Goal: Task Accomplishment & Management: Use online tool/utility

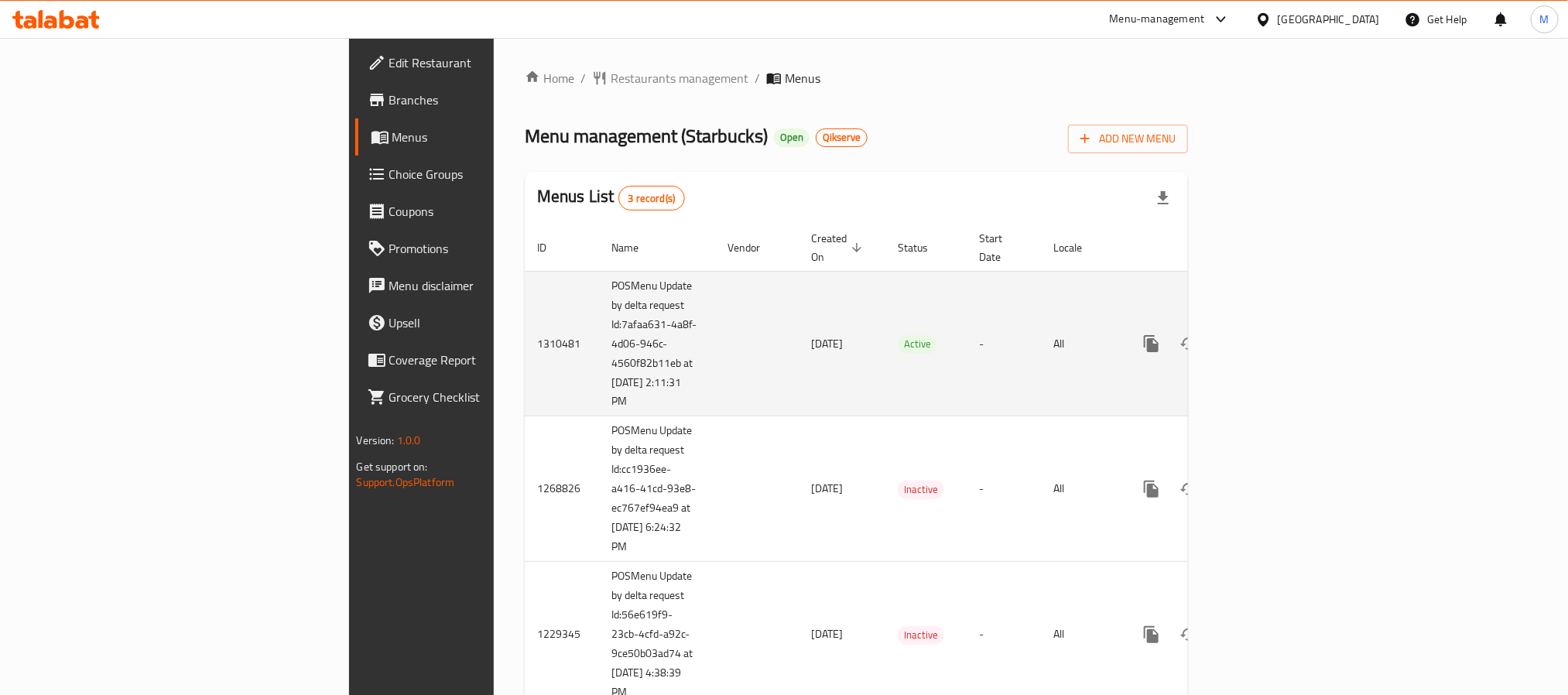
drag, startPoint x: 0, startPoint y: 0, endPoint x: 1513, endPoint y: 319, distance: 1546.3
click at [1272, 335] on icon "enhanced table" at bounding box center [1262, 344] width 19 height 19
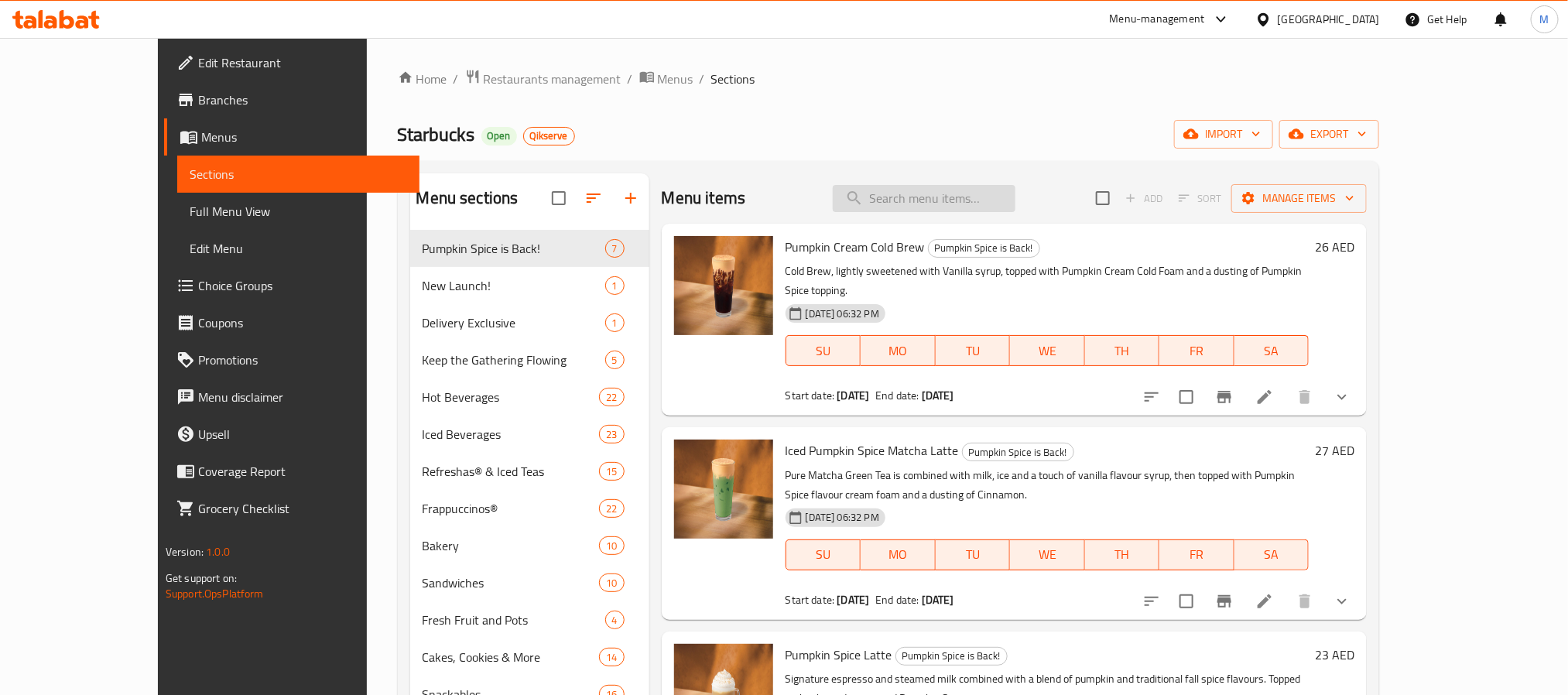
click at [905, 213] on input "search" at bounding box center [924, 198] width 182 height 27
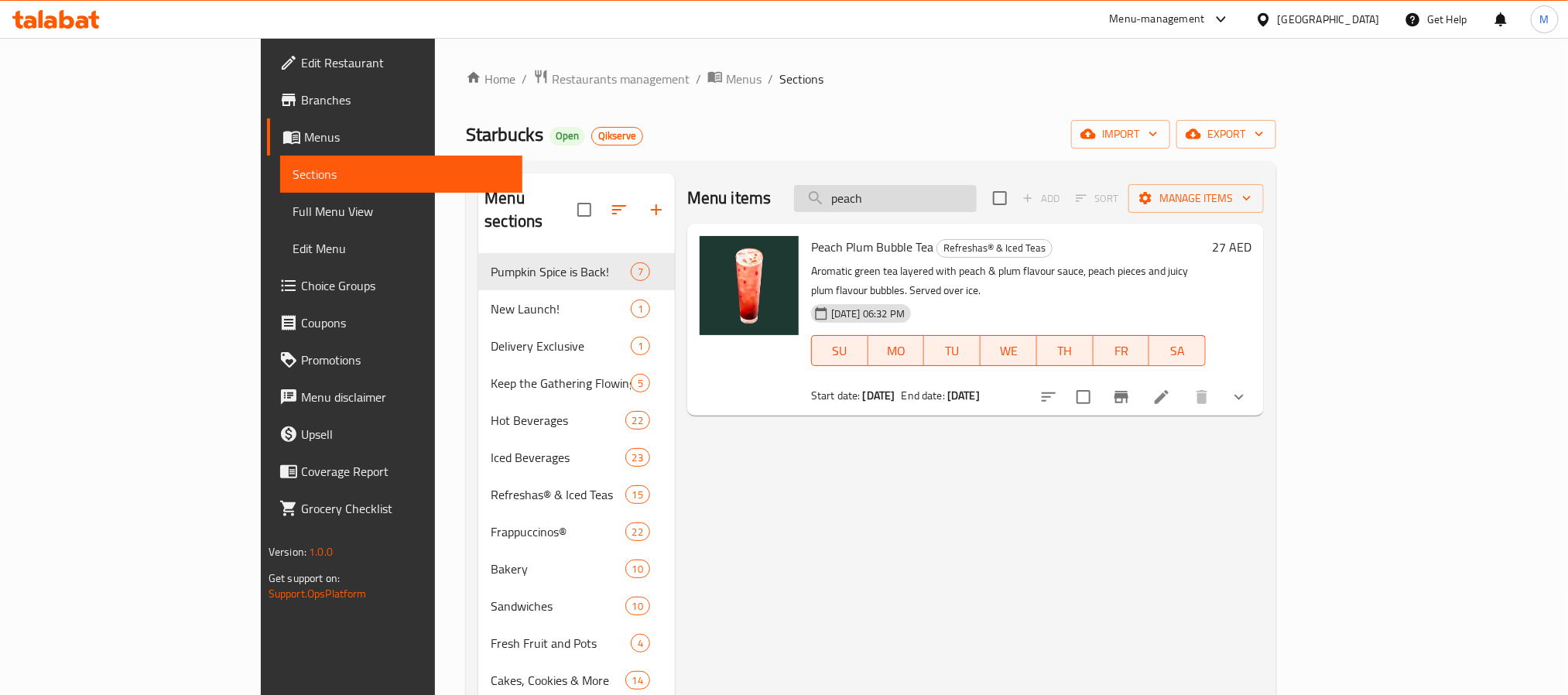
click at [973, 204] on input "peach" at bounding box center [886, 198] width 182 height 27
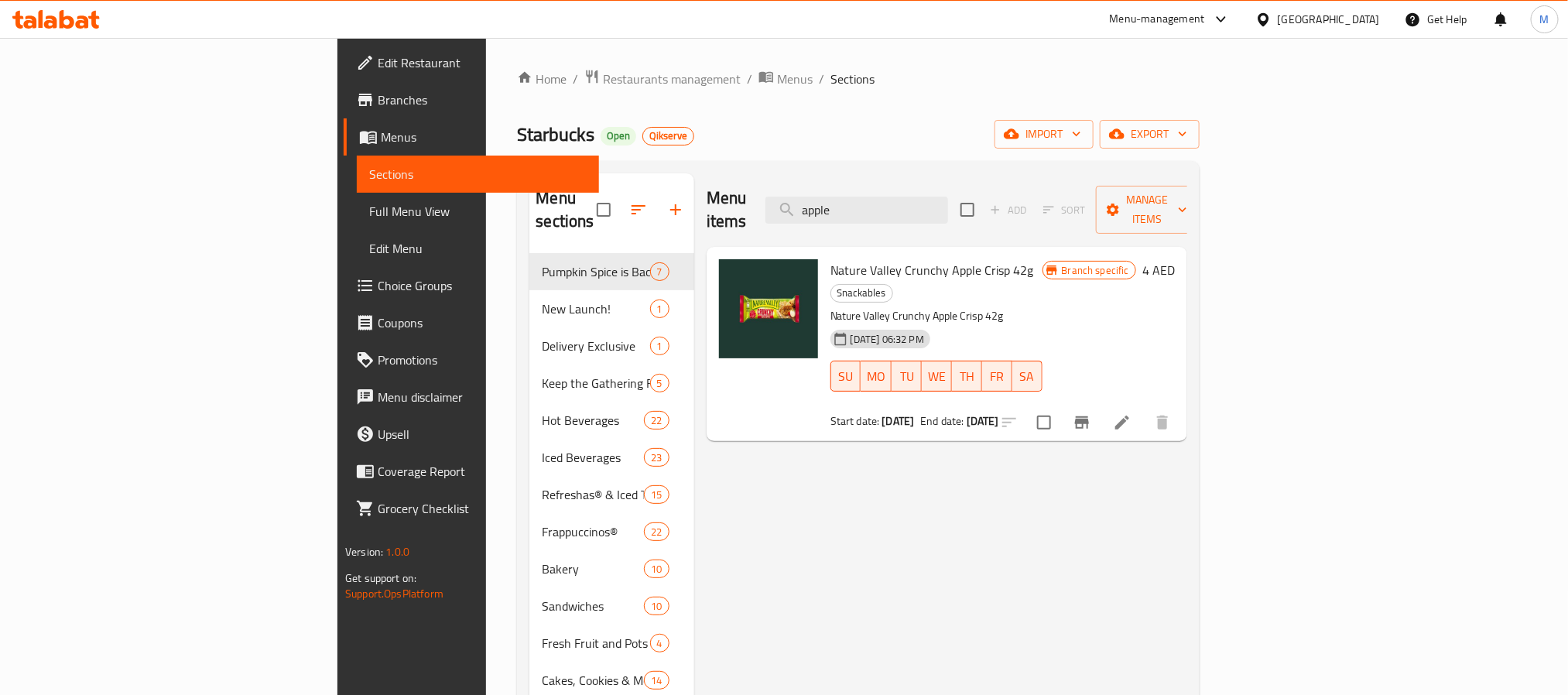
type input "apple"
click at [603, 82] on span "Restaurants management" at bounding box center [671, 79] width 138 height 19
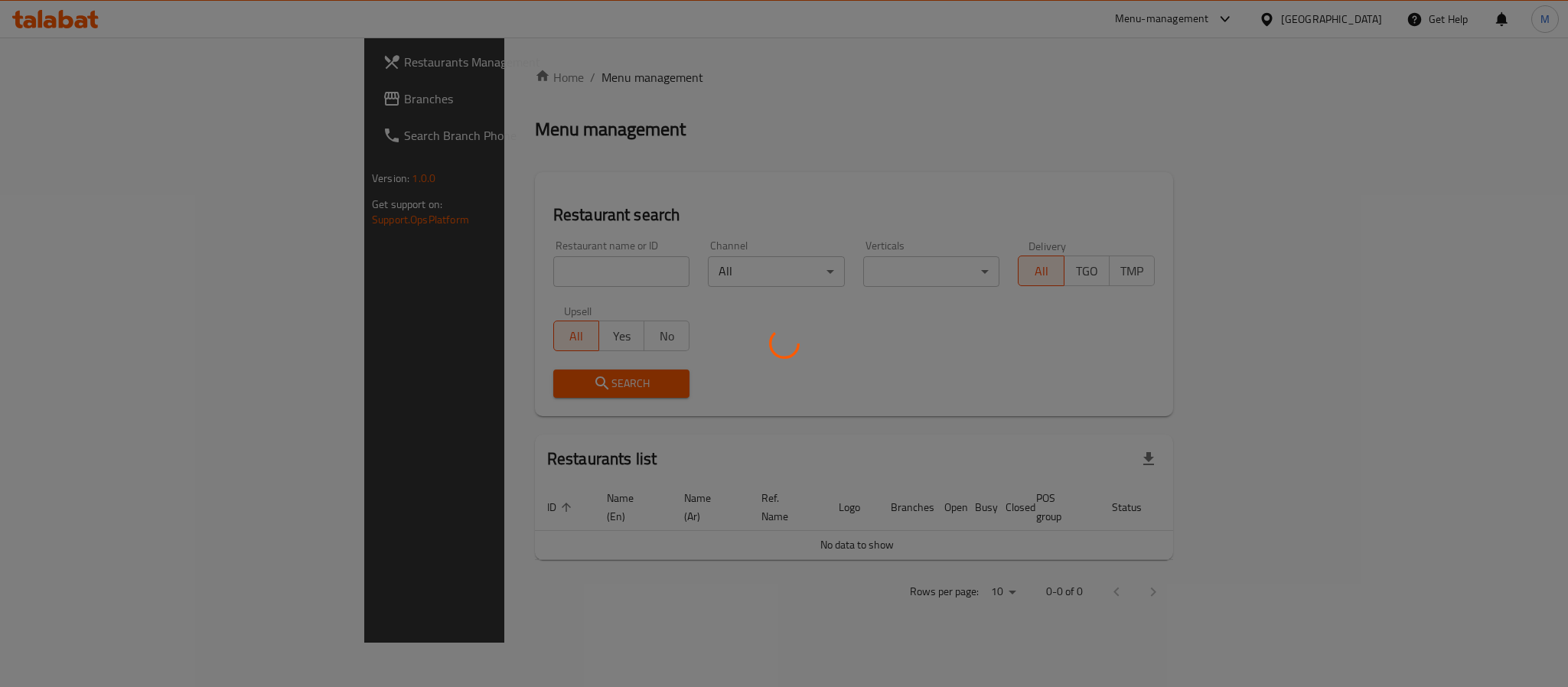
click at [86, 109] on div at bounding box center [784, 343] width 1568 height 687
click at [87, 101] on div at bounding box center [784, 343] width 1568 height 687
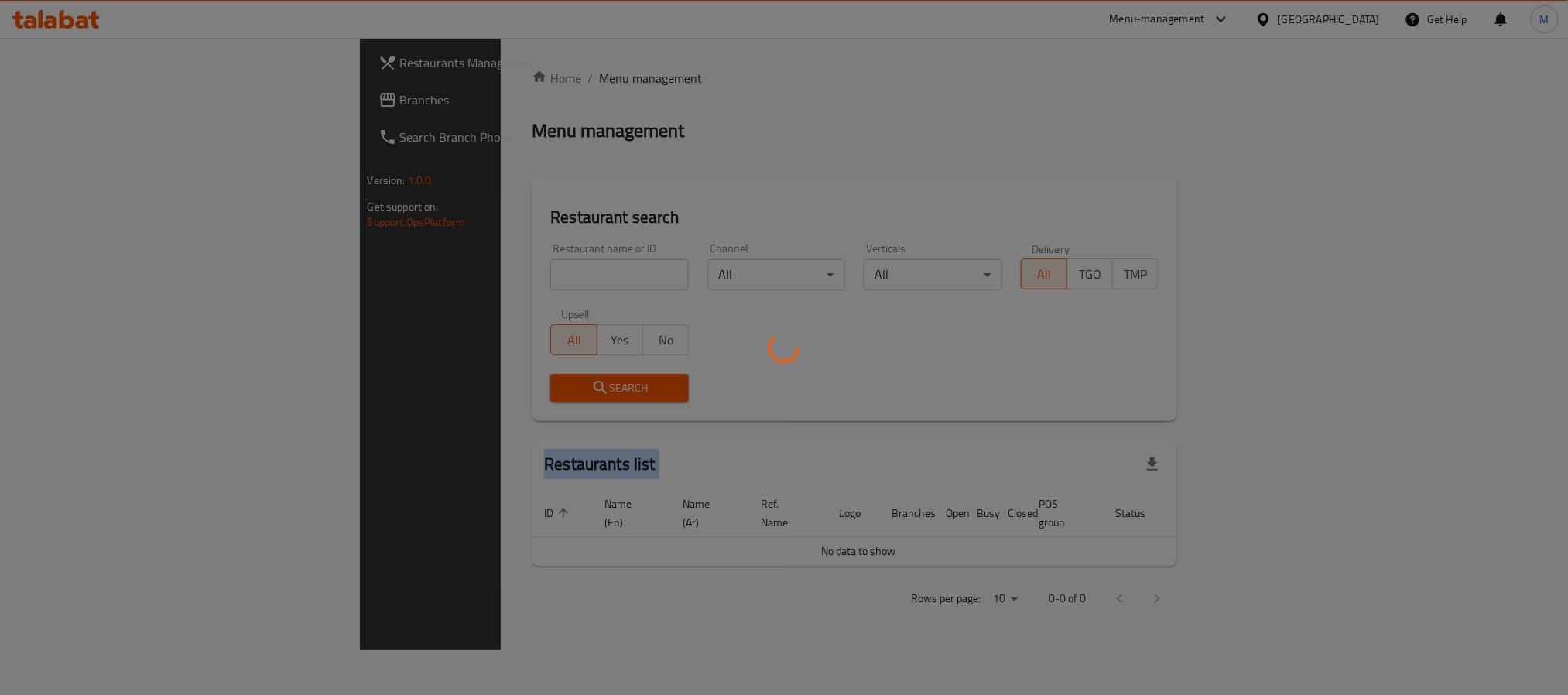
click at [90, 104] on div at bounding box center [784, 347] width 1568 height 695
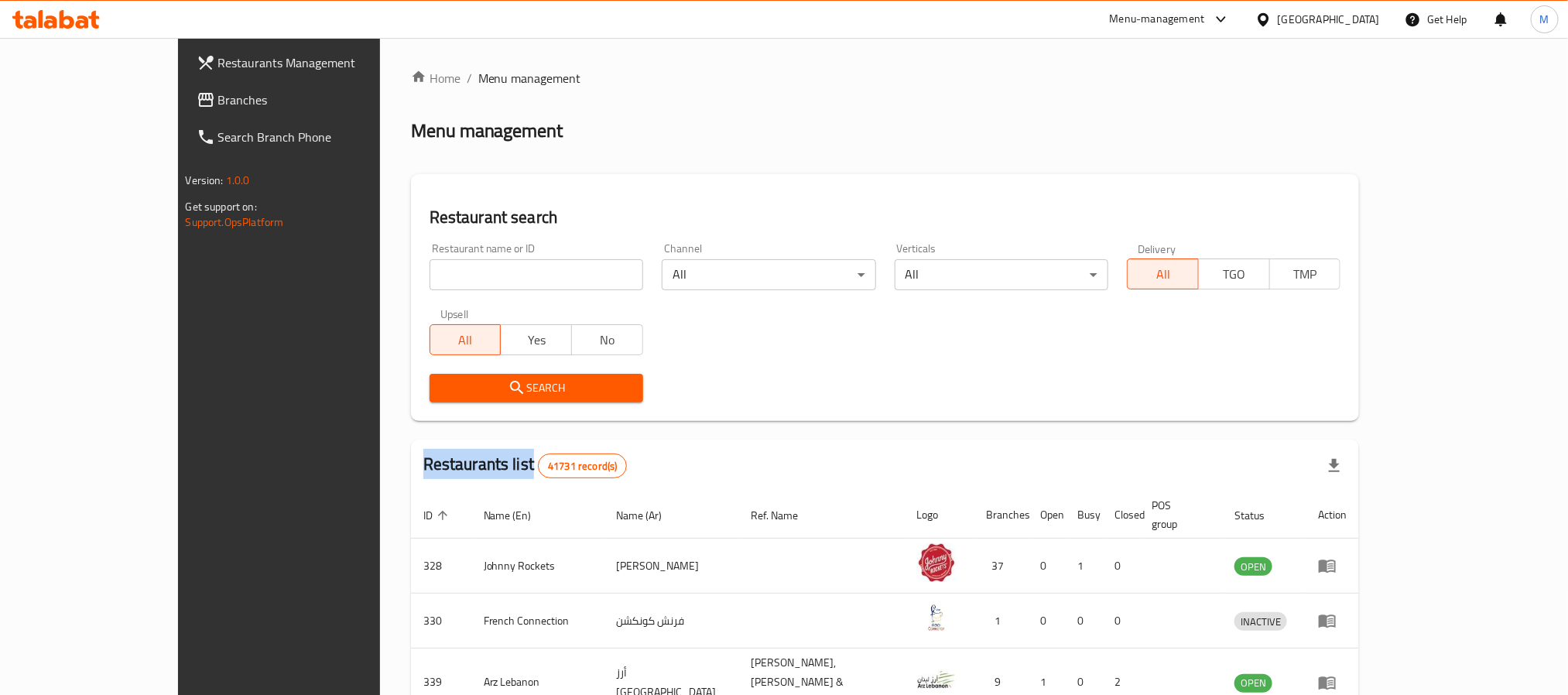
click at [218, 104] on span "Branches" at bounding box center [322, 100] width 209 height 19
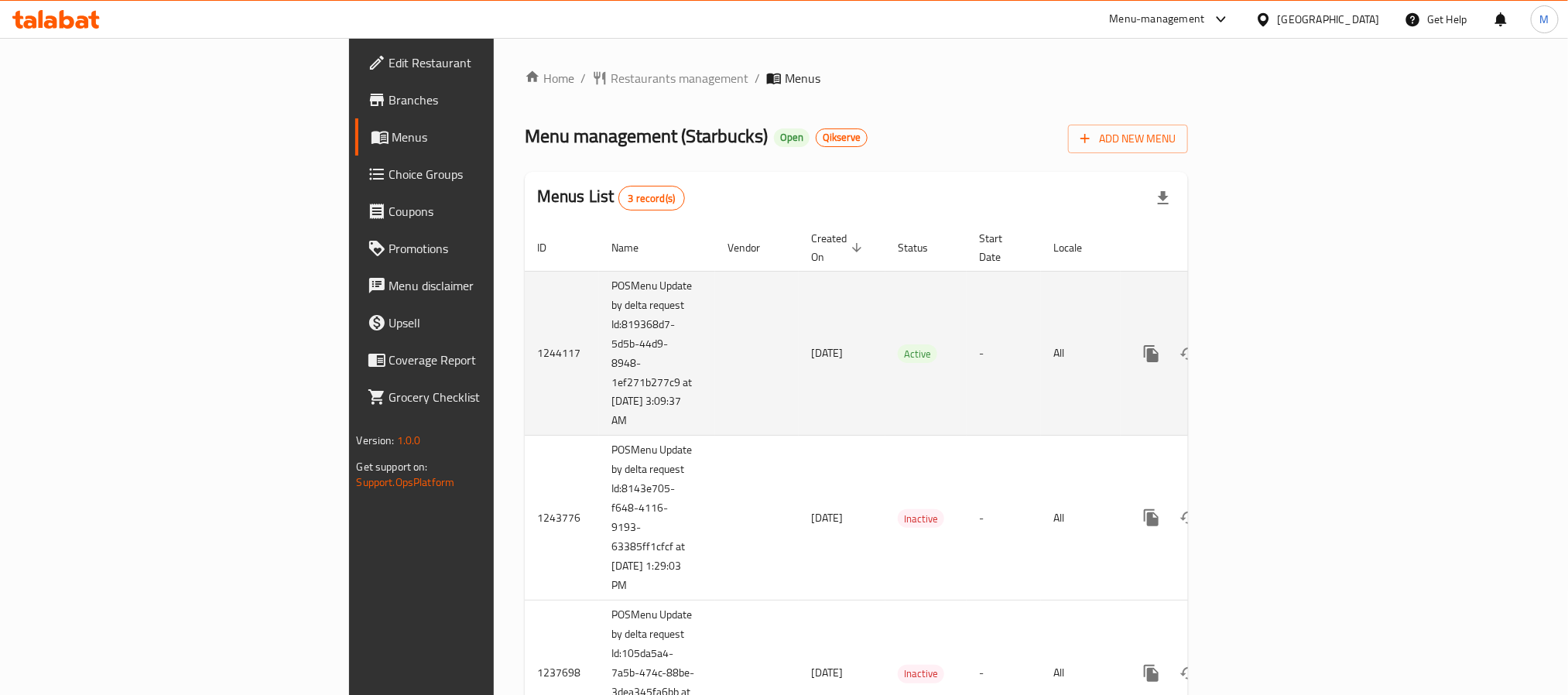
click at [1281, 335] on link "enhanced table" at bounding box center [1263, 354] width 38 height 38
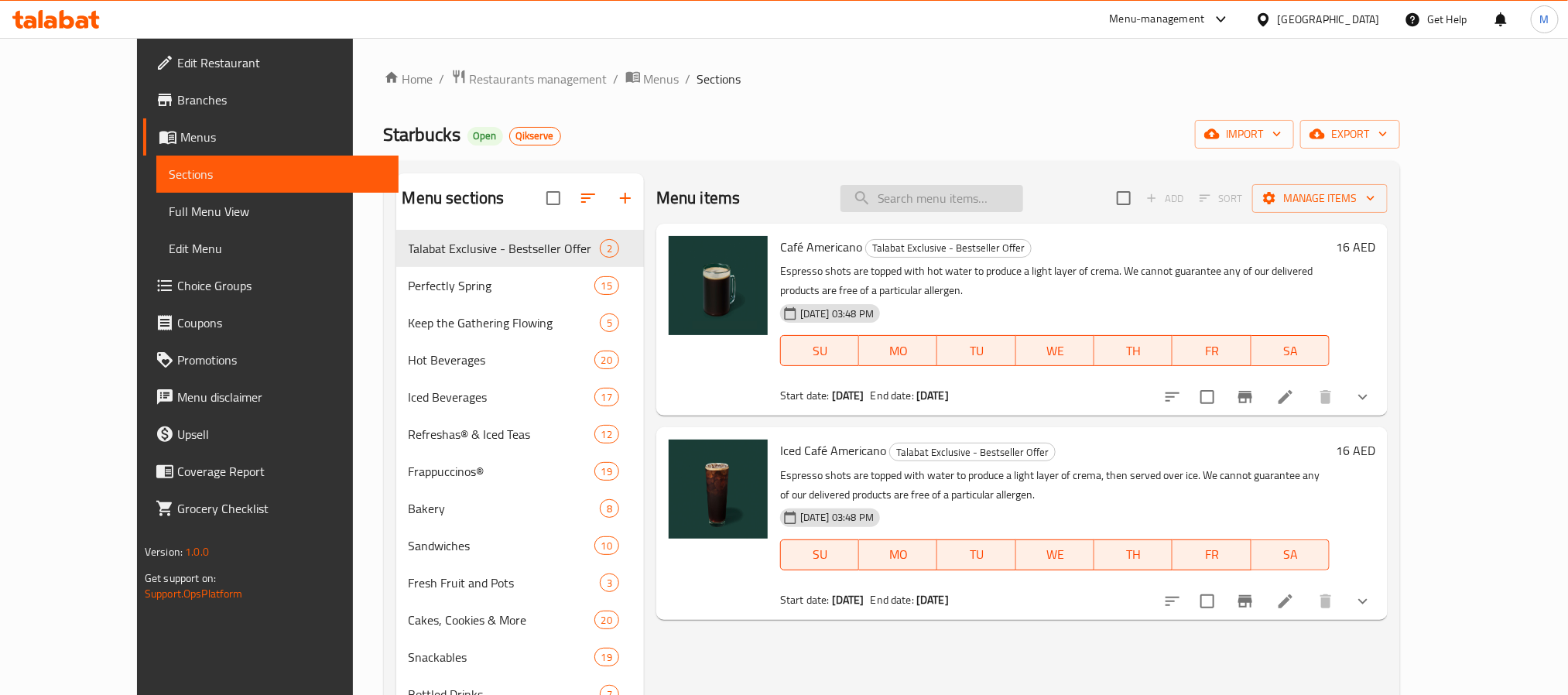
click at [976, 208] on input "search" at bounding box center [932, 198] width 182 height 27
paste input "Iced Americano"
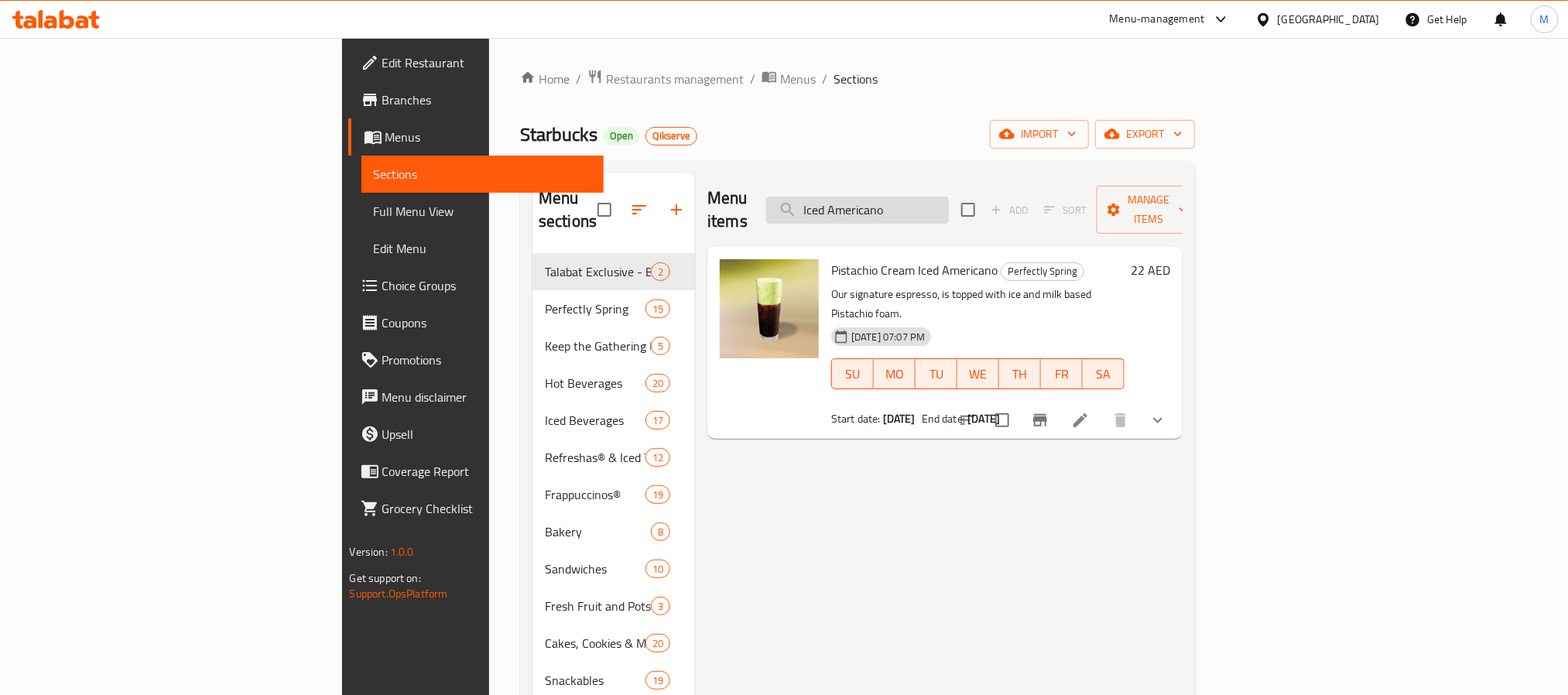
click at [949, 208] on input "Iced Americano" at bounding box center [857, 210] width 182 height 27
paste input "Brown Suga"
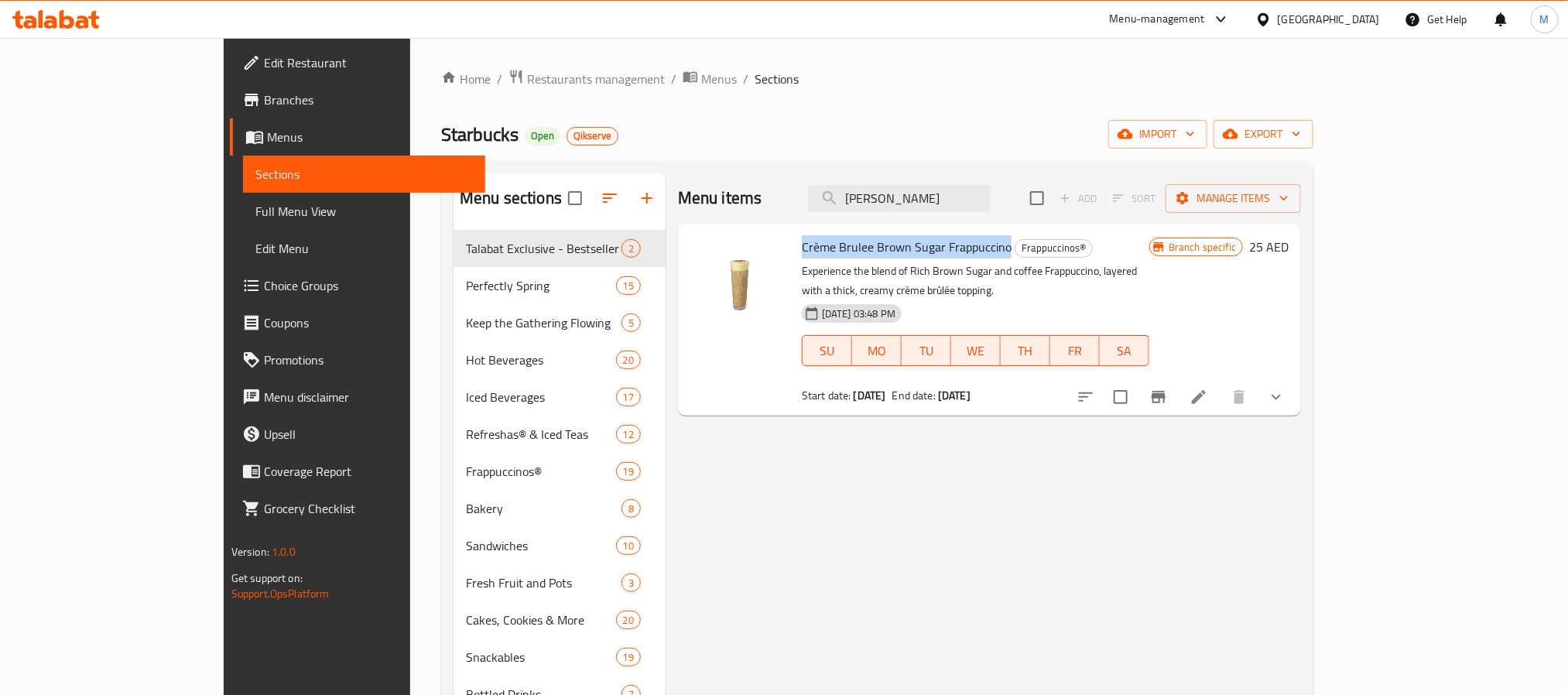
copy span "Crème Brulee Brown Sugar Frappuccino"
drag, startPoint x: 767, startPoint y: 251, endPoint x: 950, endPoint y: 243, distance: 183.2
click at [950, 243] on span "Crème Brulee Brown Sugar Frappuccino" at bounding box center [906, 246] width 210 height 24
click at [1166, 391] on icon "Branch-specific-item" at bounding box center [1158, 397] width 14 height 12
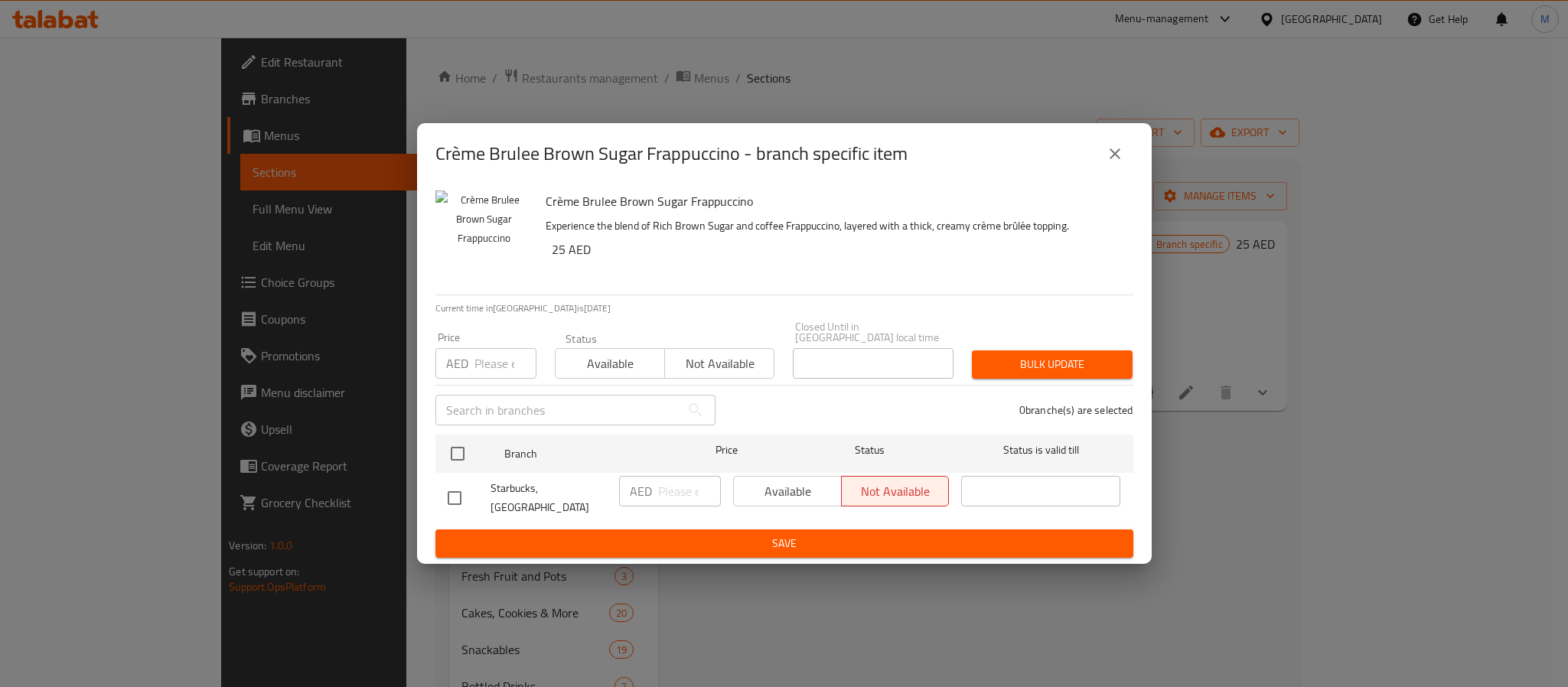
click at [1115, 156] on icon "close" at bounding box center [1114, 154] width 11 height 11
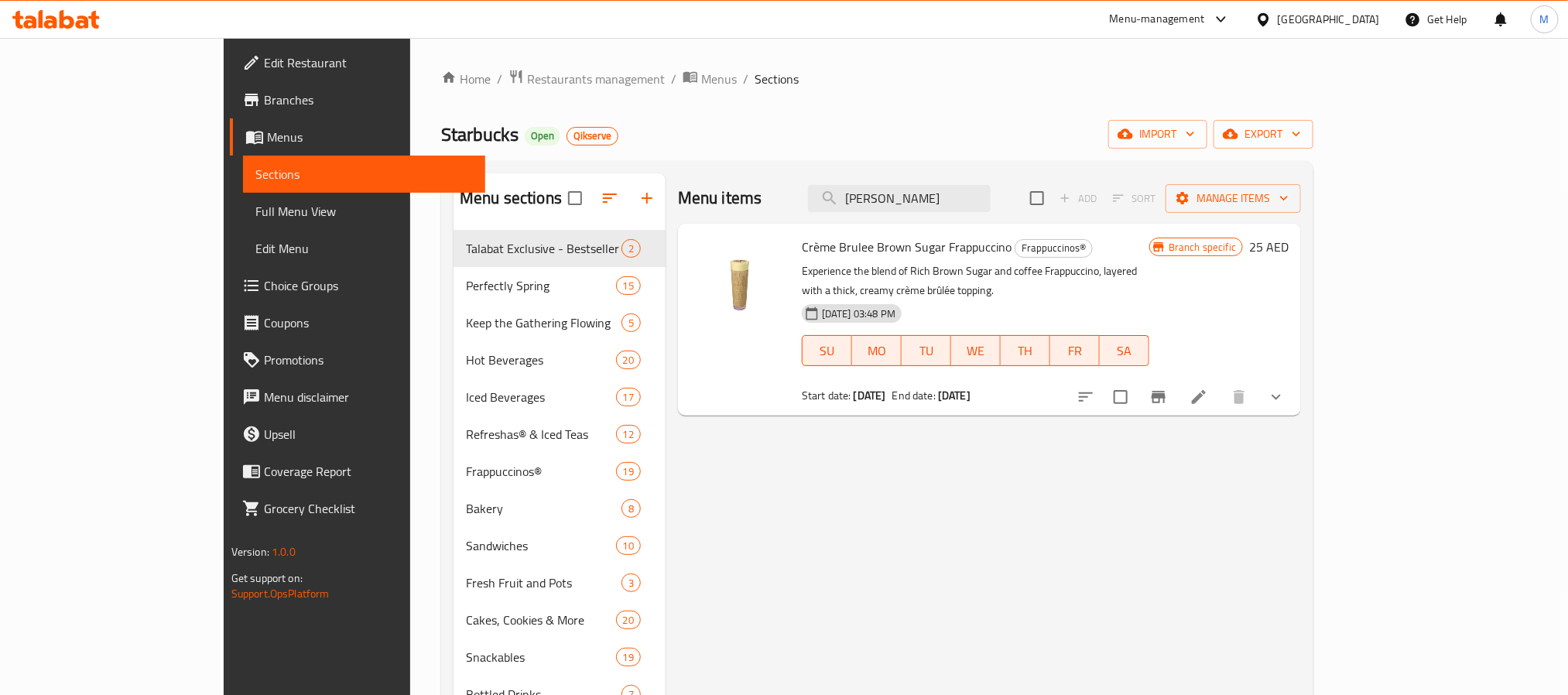
click at [1036, 174] on div "Menu items Brown Suga Add Sort Manage items" at bounding box center [989, 198] width 623 height 51
click at [1021, 183] on div "Menu items Brown Suga Add Sort Manage items" at bounding box center [989, 198] width 623 height 51
click at [991, 196] on input "Brown Suga" at bounding box center [899, 198] width 182 height 27
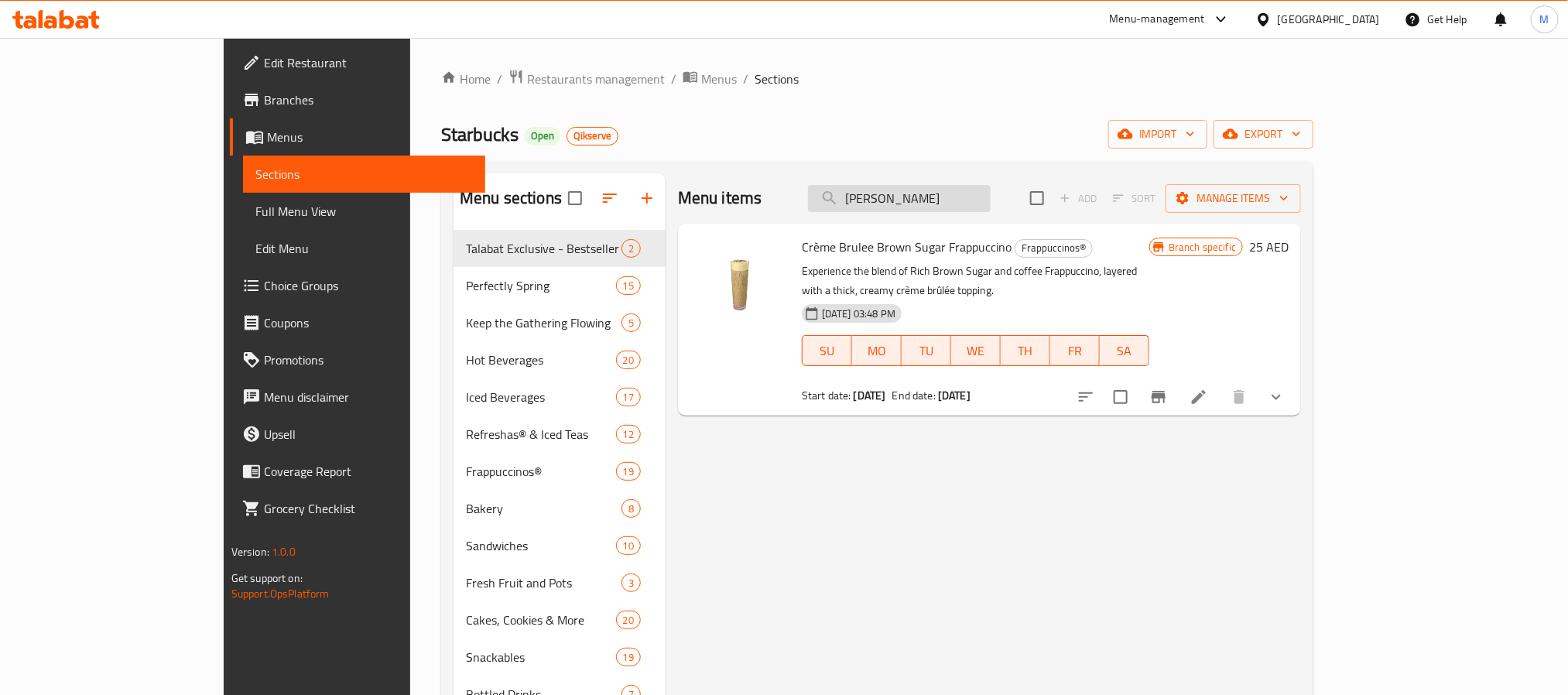
paste input "Peach"
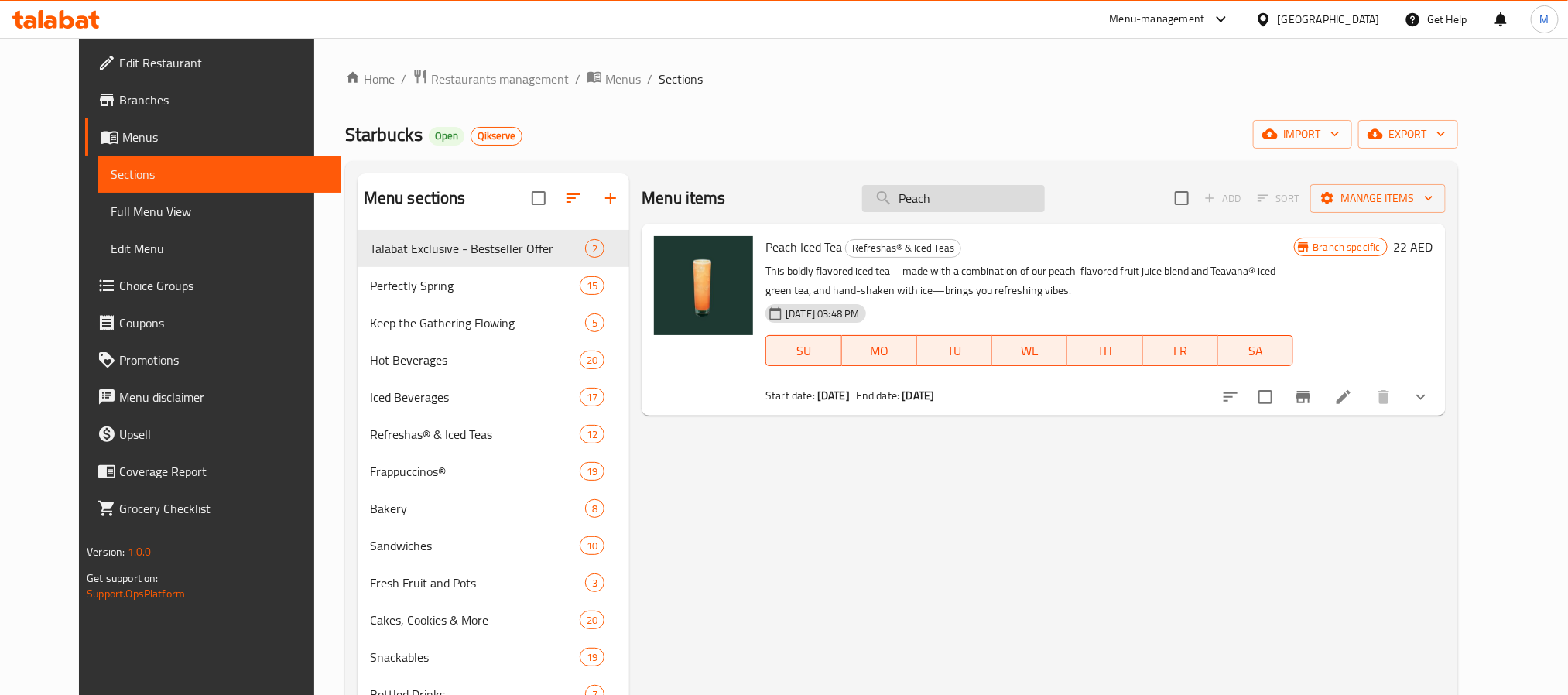
click at [1006, 186] on input "Peach" at bounding box center [953, 198] width 182 height 27
paste input "Tiramisu"
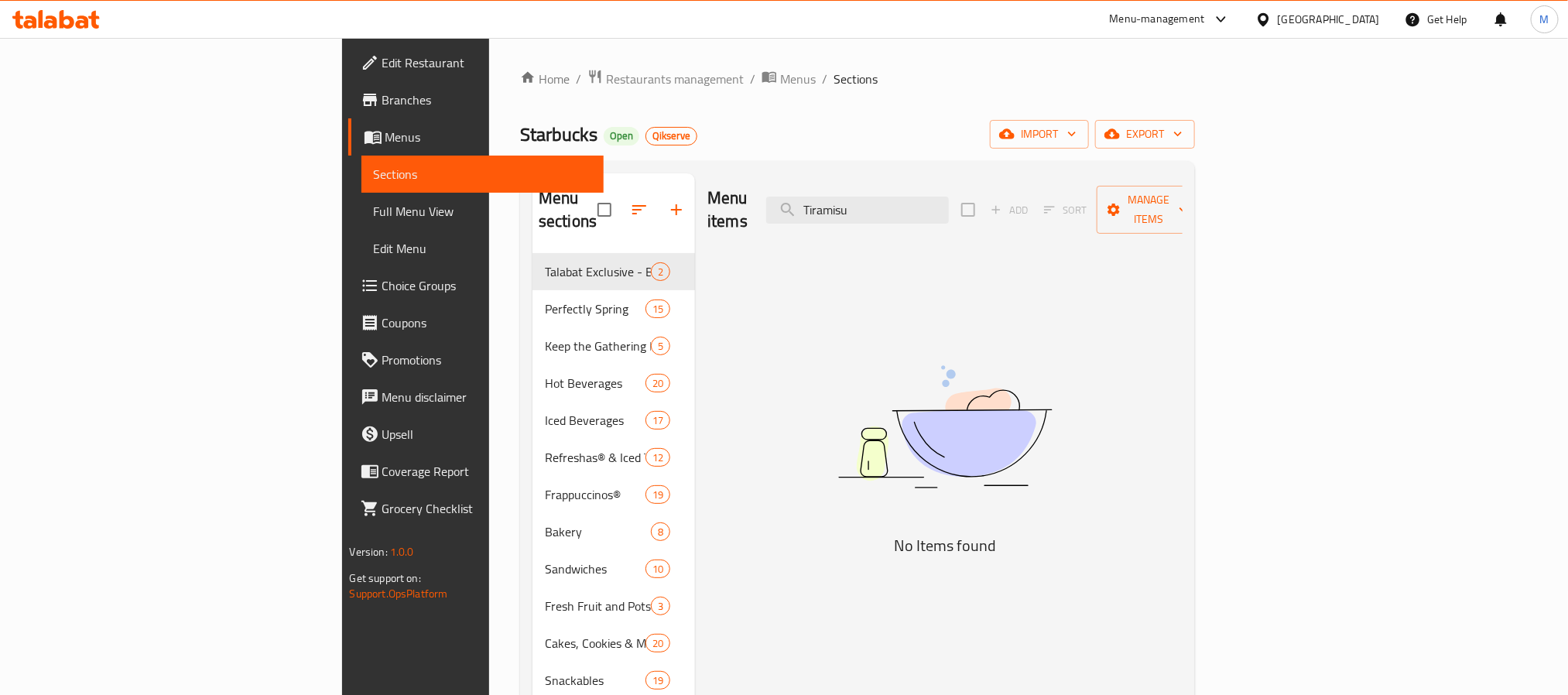
type input "Tiramisu"
